Goal: Check status: Check status

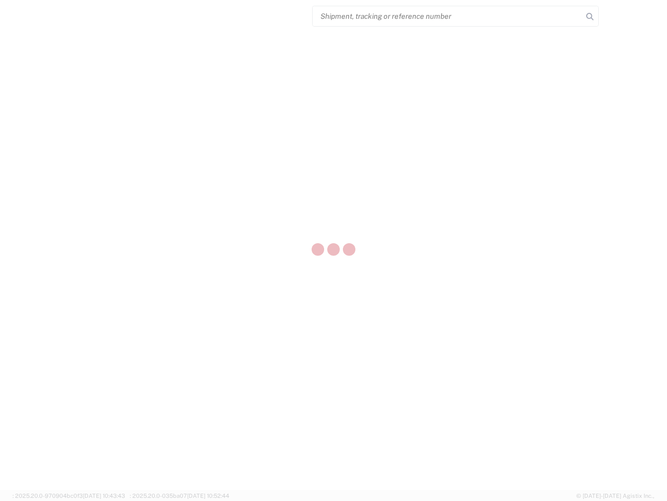
select select "US"
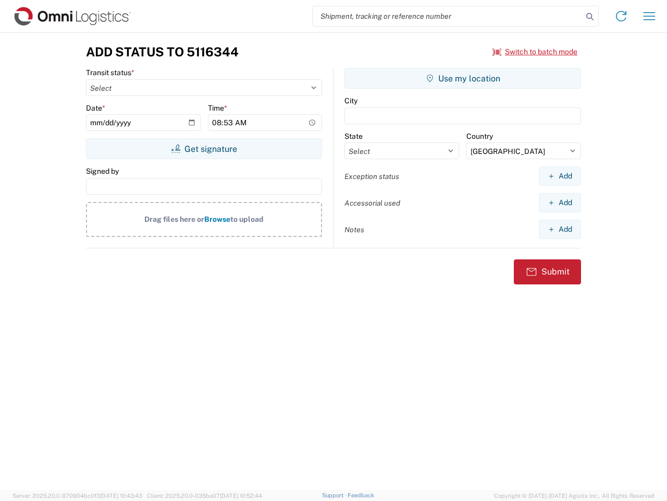
click at [448, 16] on input "search" at bounding box center [448, 16] width 270 height 20
click at [590, 17] on icon at bounding box center [590, 16] width 15 height 15
click at [622, 16] on icon at bounding box center [621, 16] width 17 height 17
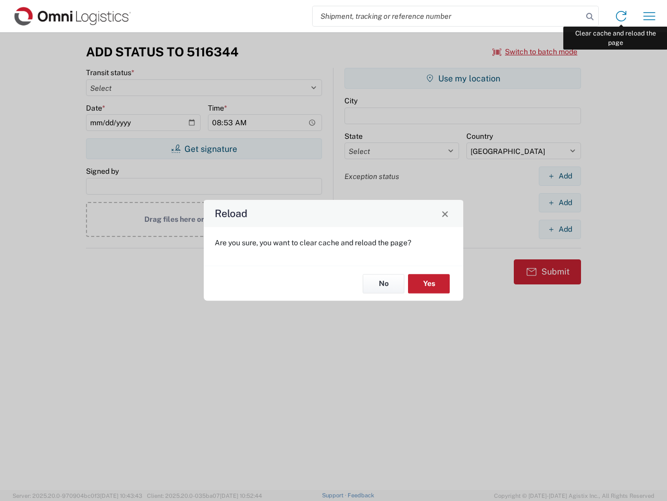
click at [650, 16] on div "Reload Are you sure, you want to clear cache and reload the page? No Yes" at bounding box center [333, 250] width 667 height 501
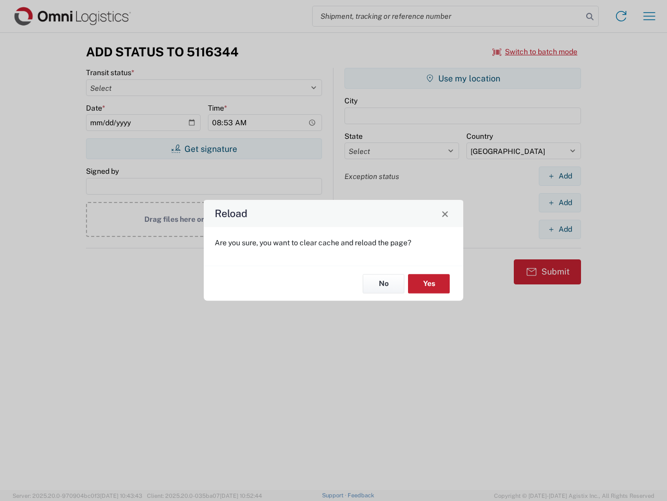
click at [535, 52] on div "Reload Are you sure, you want to clear cache and reload the page? No Yes" at bounding box center [333, 250] width 667 height 501
click at [204, 149] on div "Reload Are you sure, you want to clear cache and reload the page? No Yes" at bounding box center [333, 250] width 667 height 501
click at [463, 78] on div "Reload Are you sure, you want to clear cache and reload the page? No Yes" at bounding box center [333, 250] width 667 height 501
click at [560, 176] on div "Reload Are you sure, you want to clear cache and reload the page? No Yes" at bounding box center [333, 250] width 667 height 501
click at [560, 202] on div "Reload Are you sure, you want to clear cache and reload the page? No Yes" at bounding box center [333, 250] width 667 height 501
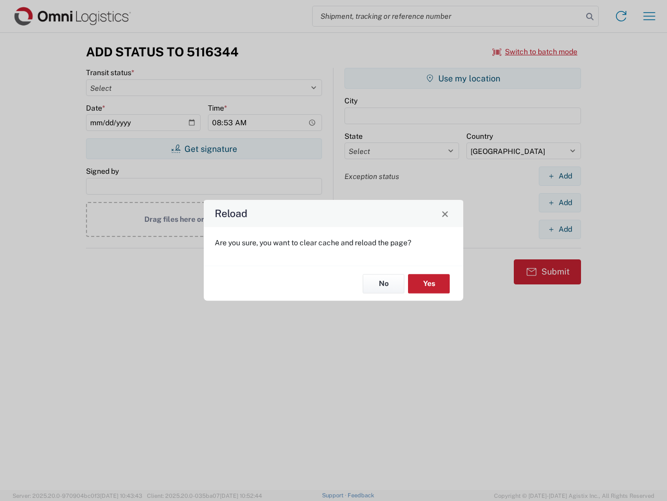
click at [560, 229] on div "Reload Are you sure, you want to clear cache and reload the page? No Yes" at bounding box center [333, 250] width 667 height 501
